Goal: Information Seeking & Learning: Stay updated

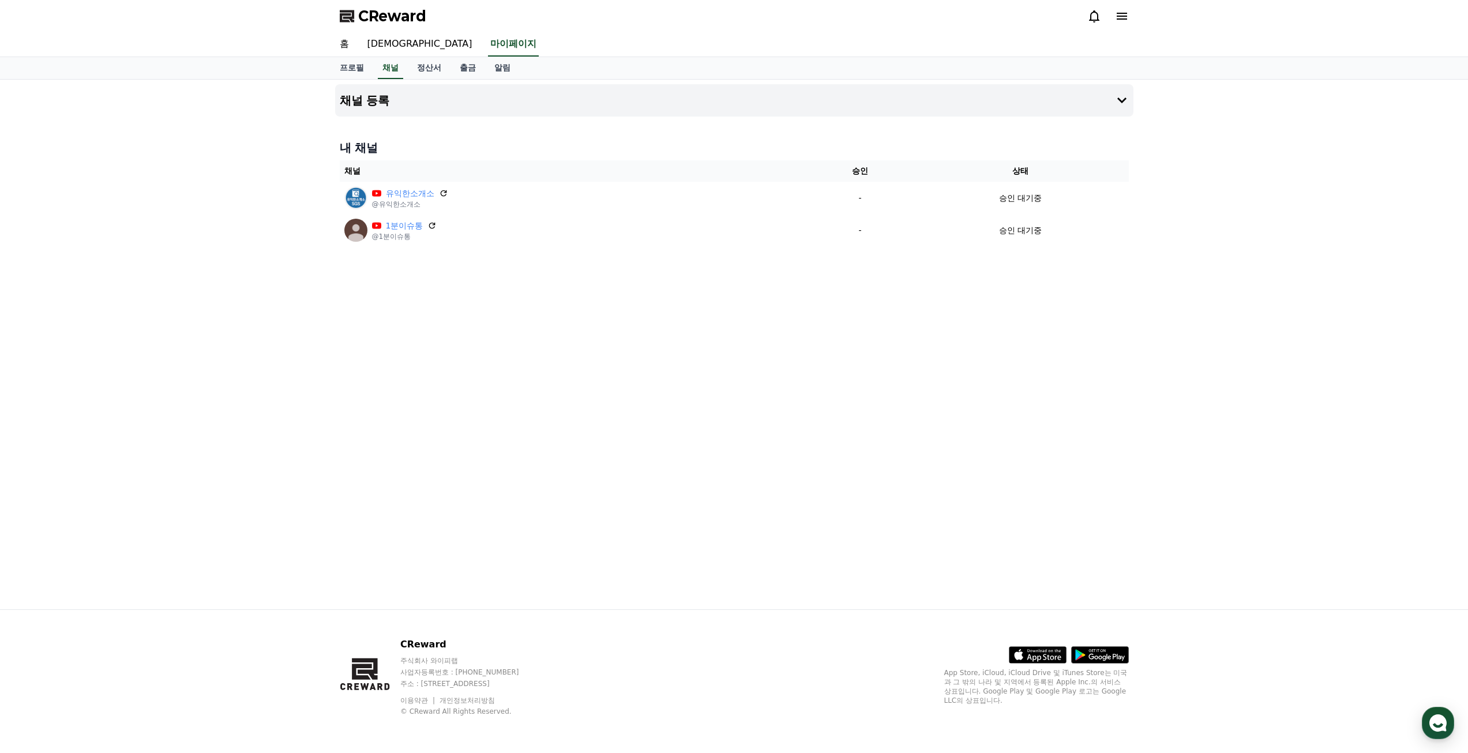
click at [810, 406] on div "채널 등록 내 채널 채널 승인 상태 유익한소개소 @유익한소개소 - 승인 대기중 1분이슈통 @1분이슈통 - 승인 대기중" at bounding box center [735, 345] width 808 height 530
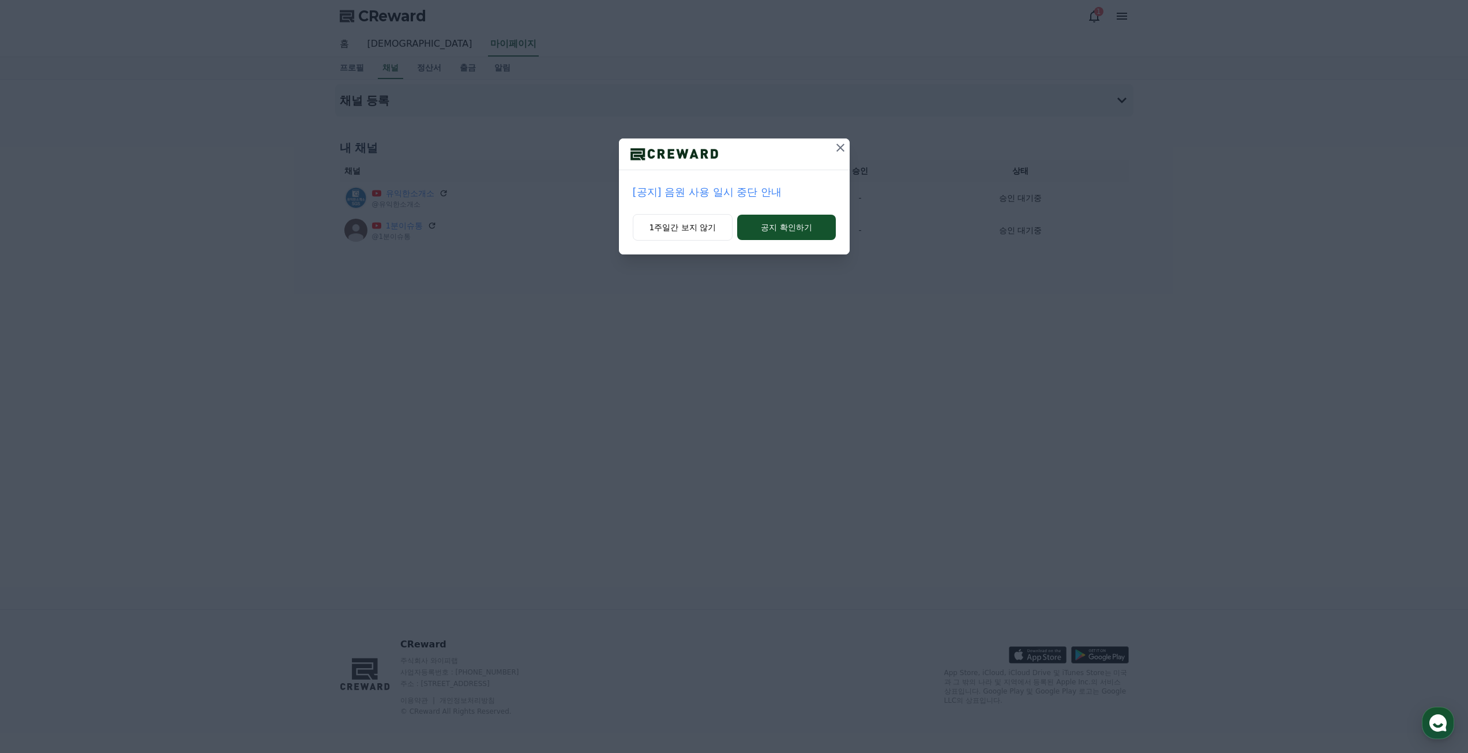
click at [763, 193] on p "[공지] 음원 사용 일시 중단 안내" at bounding box center [734, 192] width 203 height 16
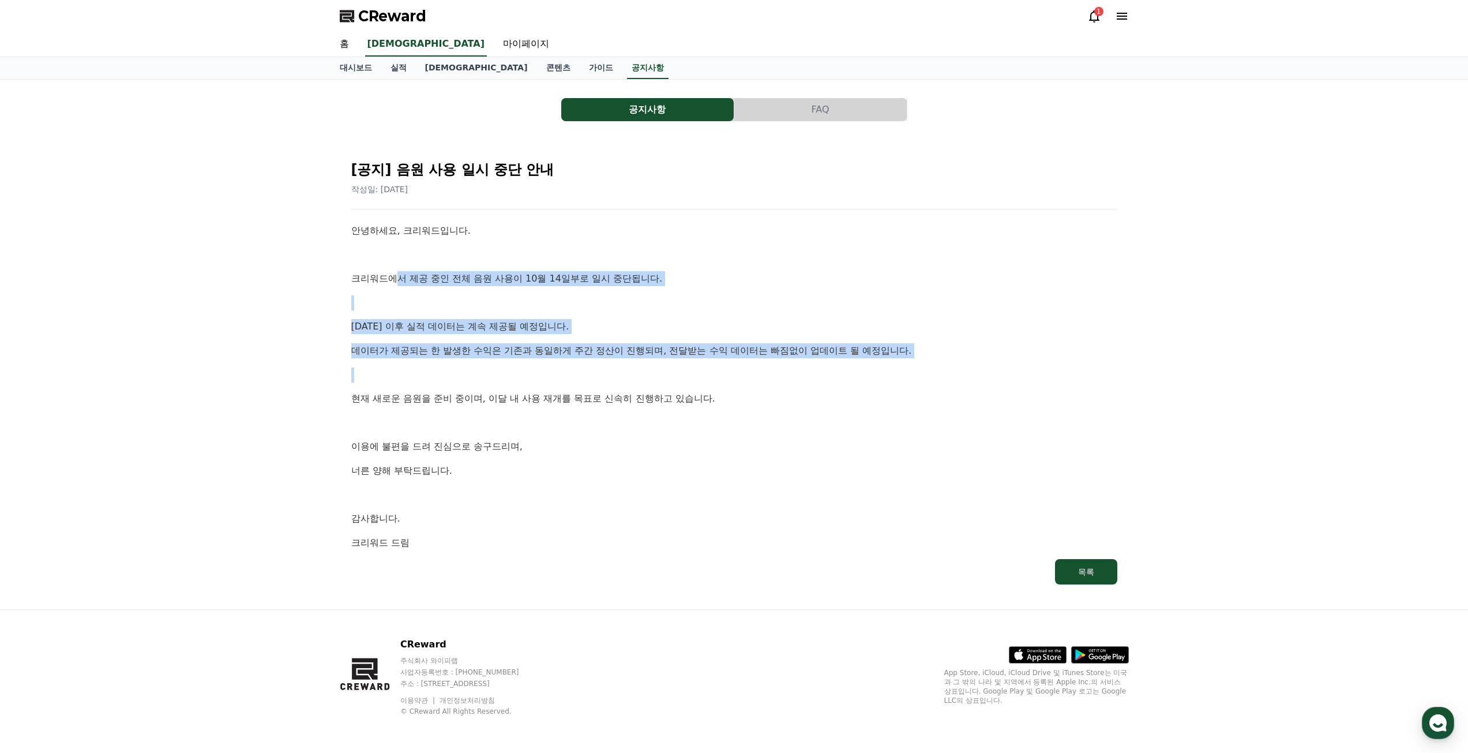
drag, startPoint x: 409, startPoint y: 282, endPoint x: 854, endPoint y: 365, distance: 452.9
click at [854, 365] on div "안녕하세요, 크리워드입니다. 크리워드에서 제공 중인 전체 음원 사용이 10월 14일부로 일시 중단됩니다. [DATE] 이후 실적 데이터는 계속…" at bounding box center [734, 386] width 766 height 326
click at [854, 366] on div "안녕하세요, 크리워드입니다. 크리워드에서 제공 중인 전체 음원 사용이 10월 14일부로 일시 중단됩니다. [DATE] 이후 실적 데이터는 계속…" at bounding box center [734, 386] width 766 height 326
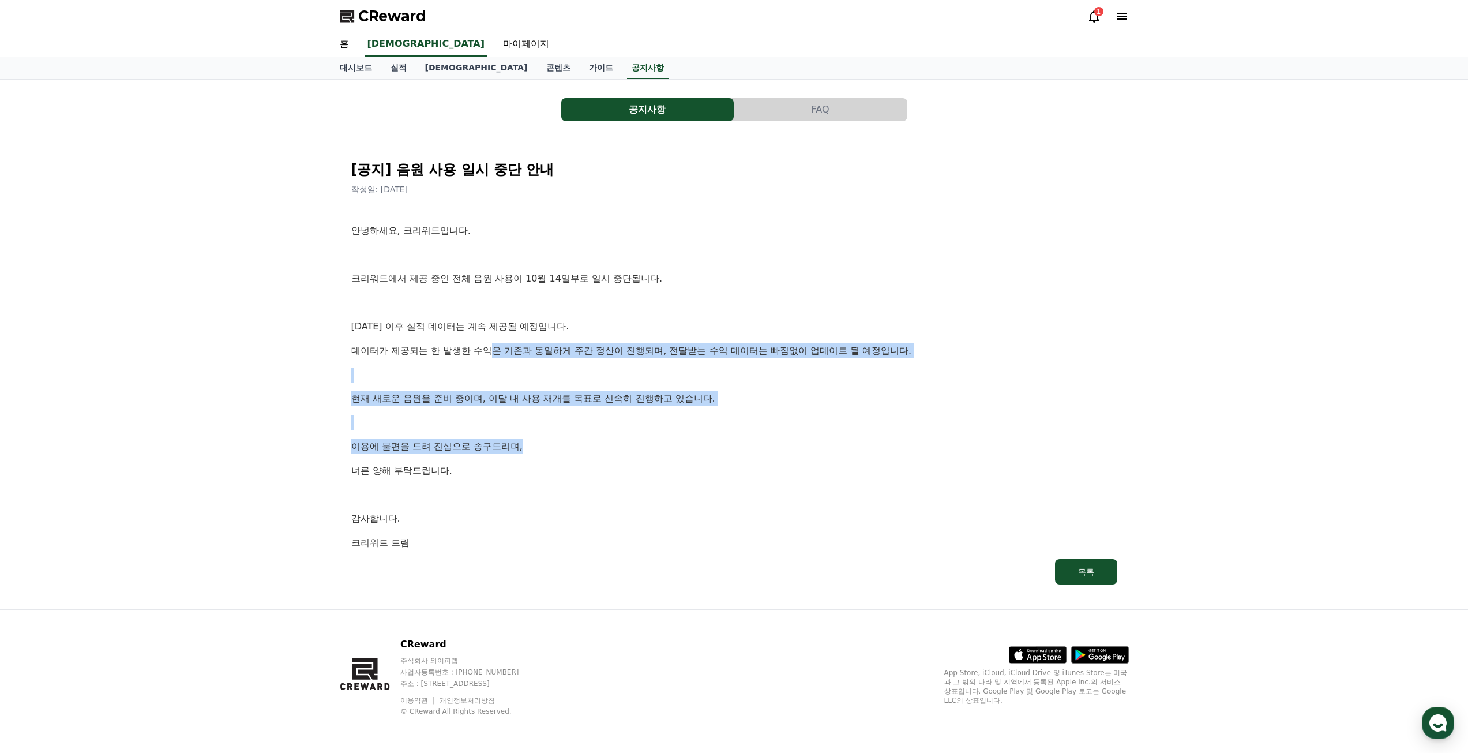
drag, startPoint x: 490, startPoint y: 355, endPoint x: 848, endPoint y: 433, distance: 366.0
click at [850, 432] on div "안녕하세요, 크리워드입니다. 크리워드에서 제공 중인 전체 음원 사용이 10월 14일부로 일시 중단됩니다. [DATE] 이후 실적 데이터는 계속…" at bounding box center [734, 386] width 766 height 326
click at [847, 433] on div "안녕하세요, 크리워드입니다. 크리워드에서 제공 중인 전체 음원 사용이 10월 14일부로 일시 중단됩니다. [DATE] 이후 실적 데이터는 계속…" at bounding box center [734, 386] width 766 height 326
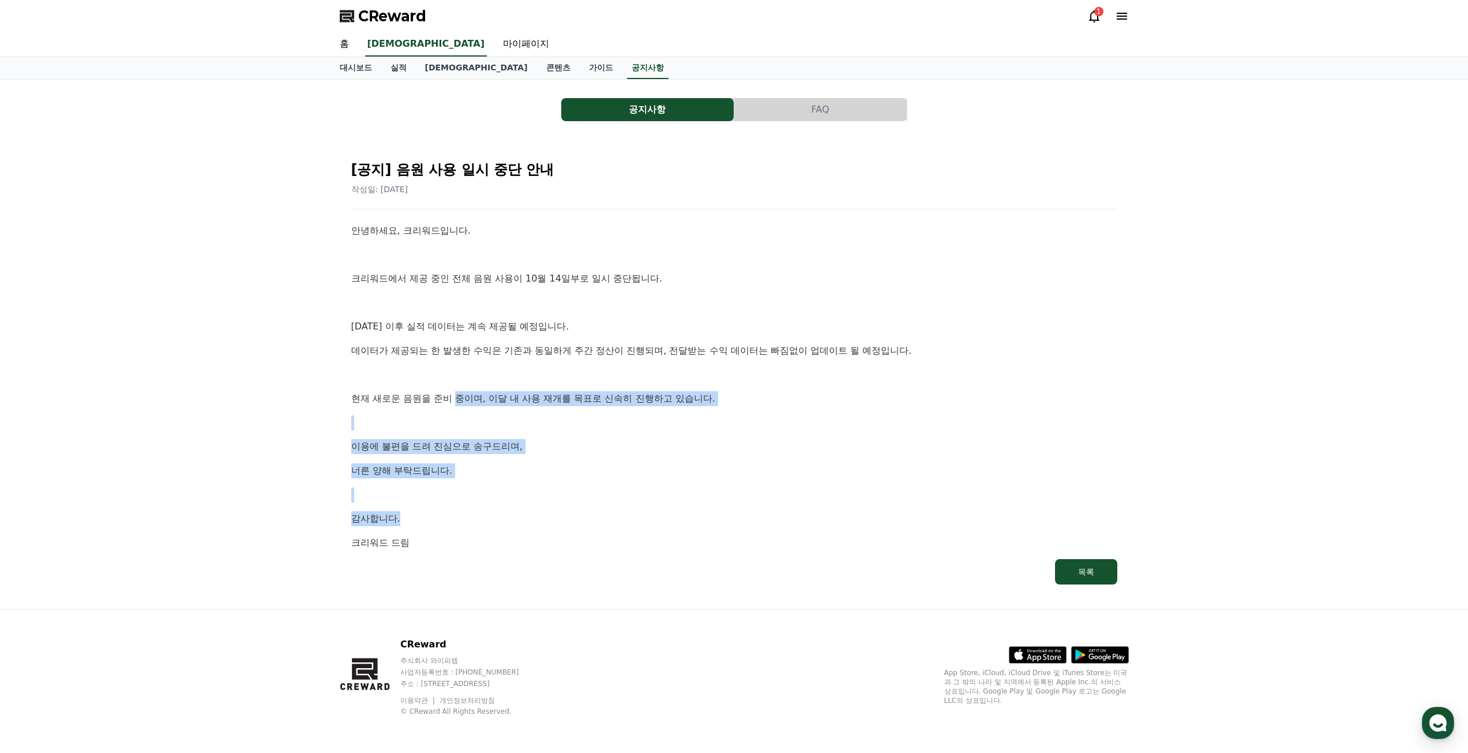
drag, startPoint x: 460, startPoint y: 396, endPoint x: 751, endPoint y: 522, distance: 317.5
click at [751, 522] on div "안녕하세요, 크리워드입니다. 크리워드에서 제공 중인 전체 음원 사용이 10월 14일부로 일시 중단됩니다. [DATE] 이후 실적 데이터는 계속…" at bounding box center [734, 386] width 766 height 326
click at [751, 522] on p "감사합니다." at bounding box center [734, 518] width 766 height 15
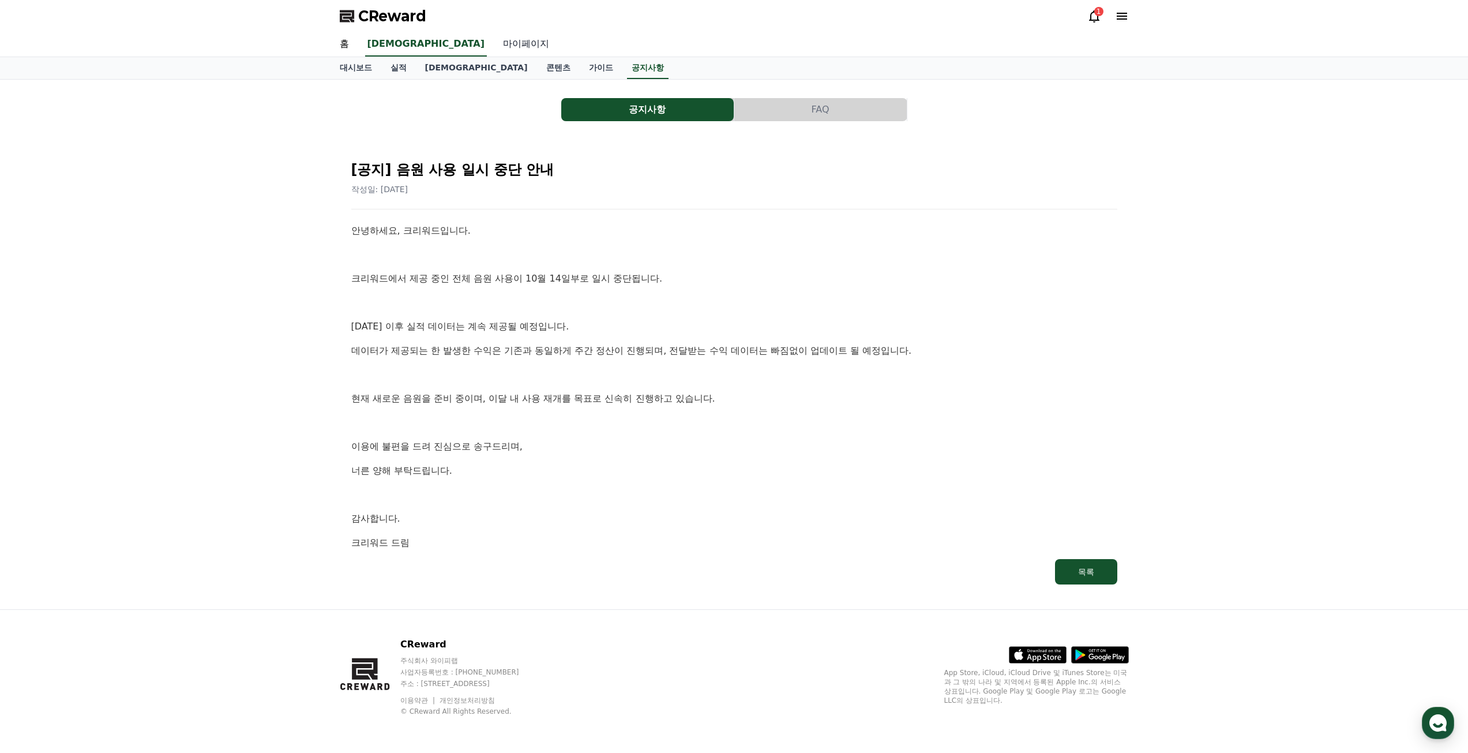
click at [494, 44] on link "마이페이지" at bounding box center [526, 44] width 65 height 24
select select "**********"
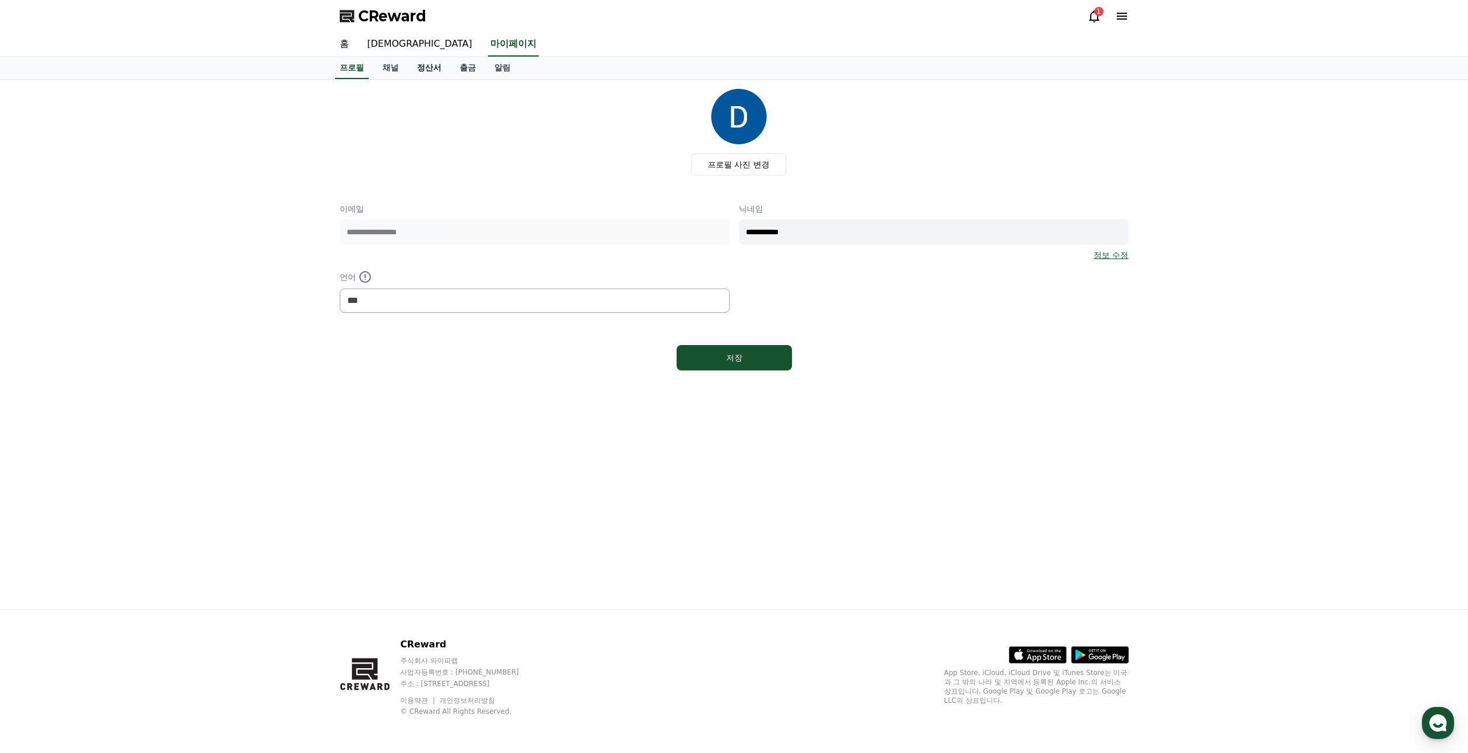
click at [429, 70] on link "정산서" at bounding box center [429, 68] width 43 height 22
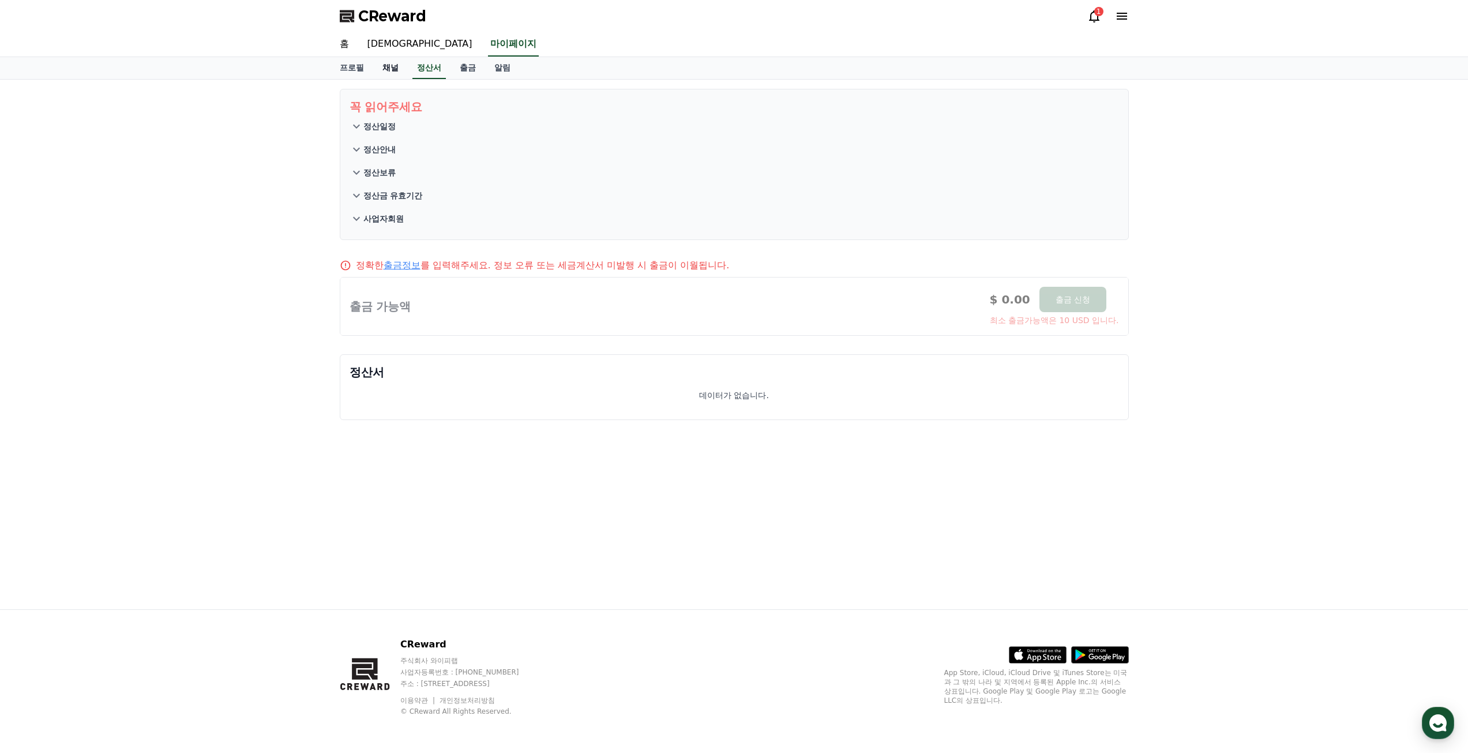
click at [399, 67] on link "채널" at bounding box center [390, 68] width 35 height 22
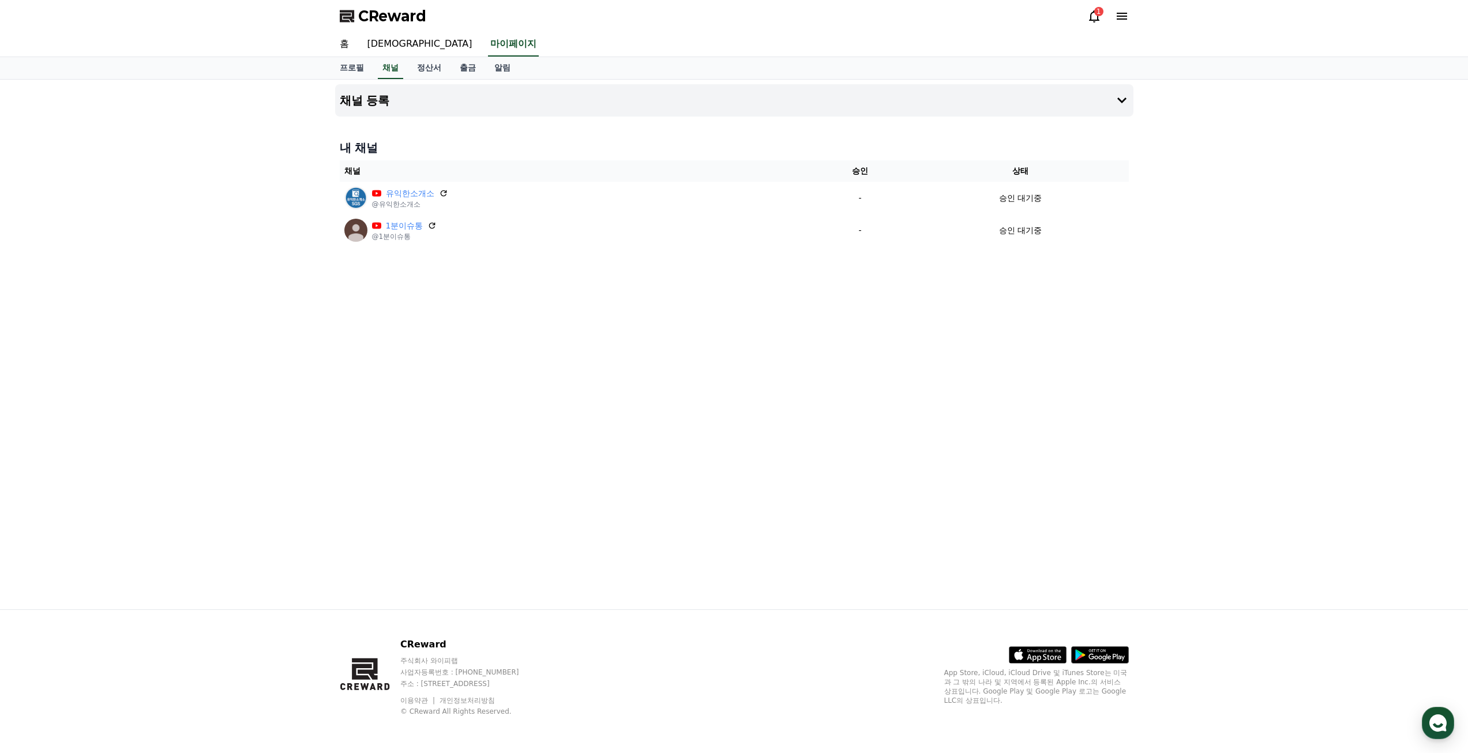
click at [1097, 14] on div "1" at bounding box center [1098, 11] width 9 height 9
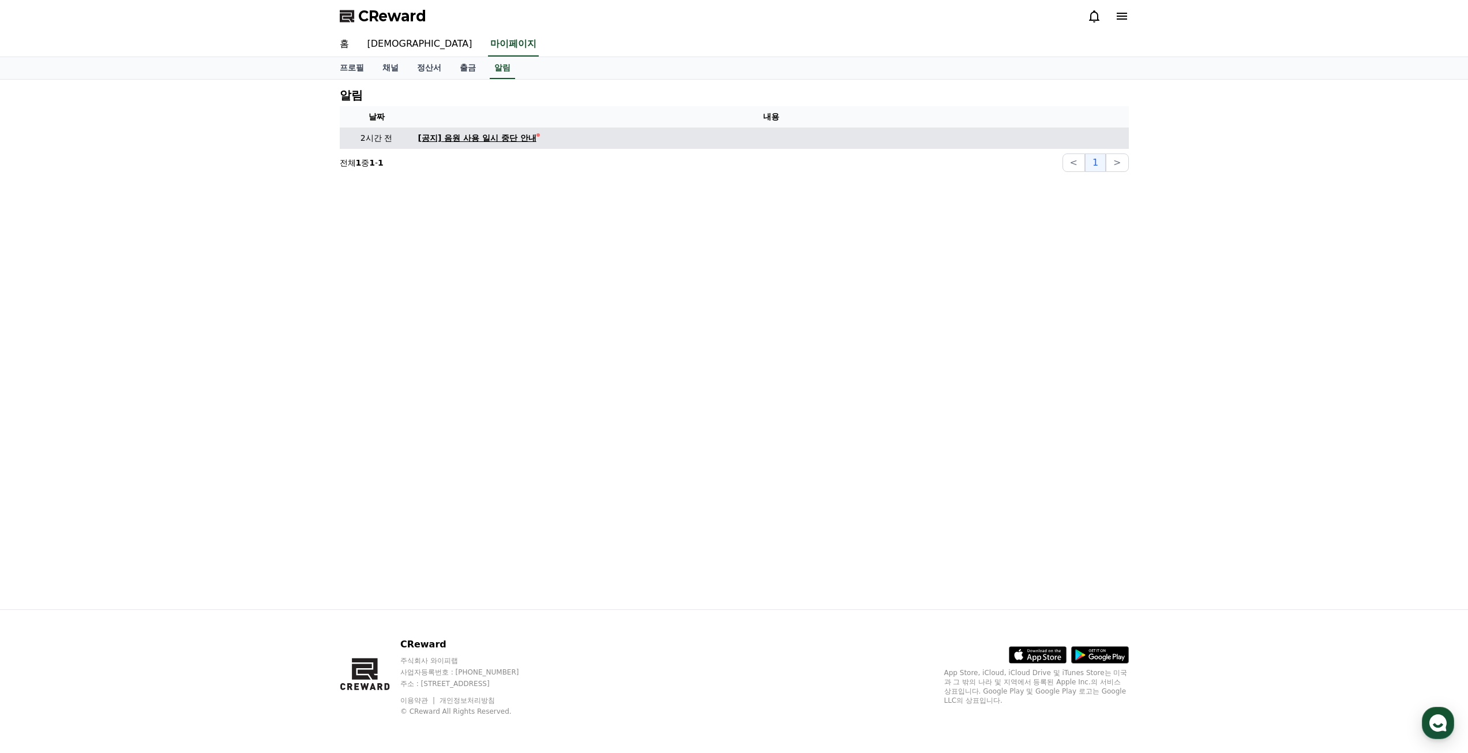
click at [548, 136] on link "[공지] 음원 사용 일시 중단 안내" at bounding box center [771, 138] width 706 height 12
